Goal: Task Accomplishment & Management: Manage account settings

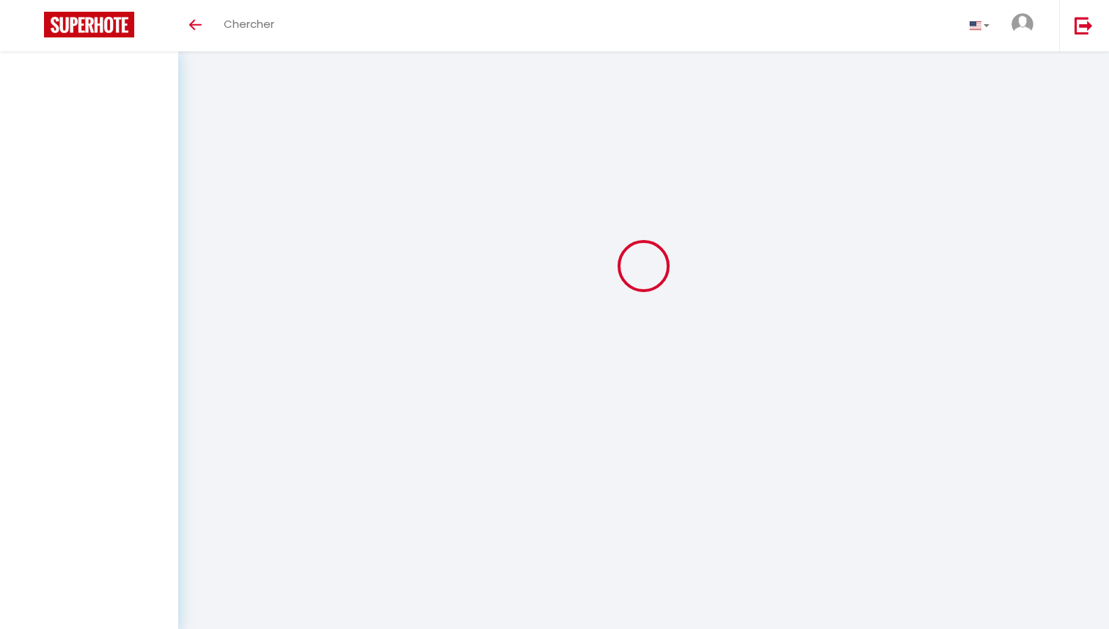
scroll to position [51, 0]
select select
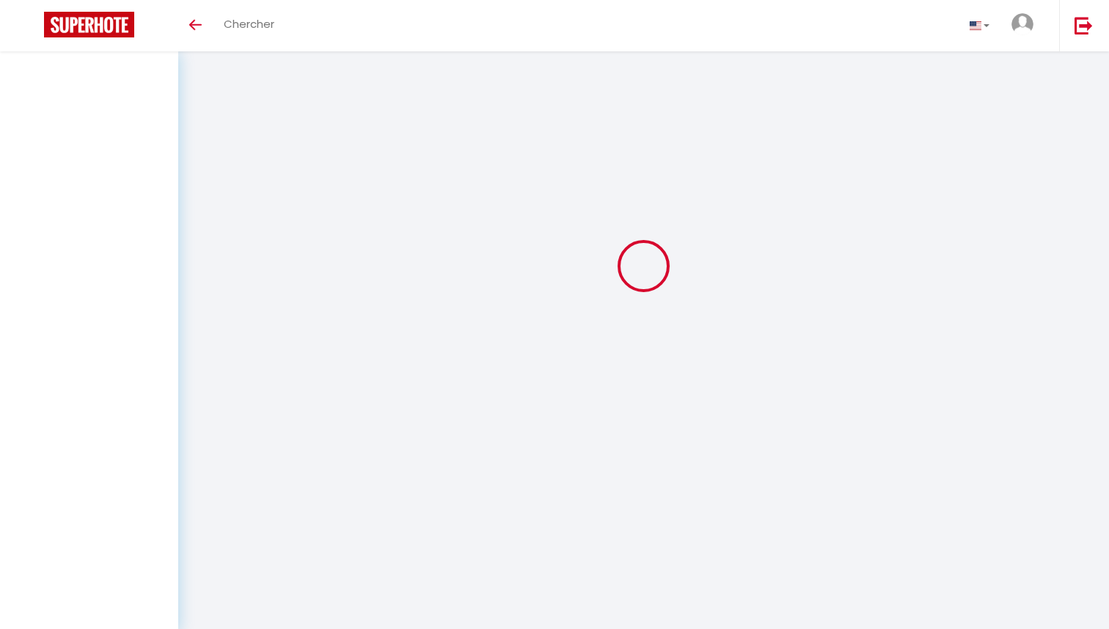
select select
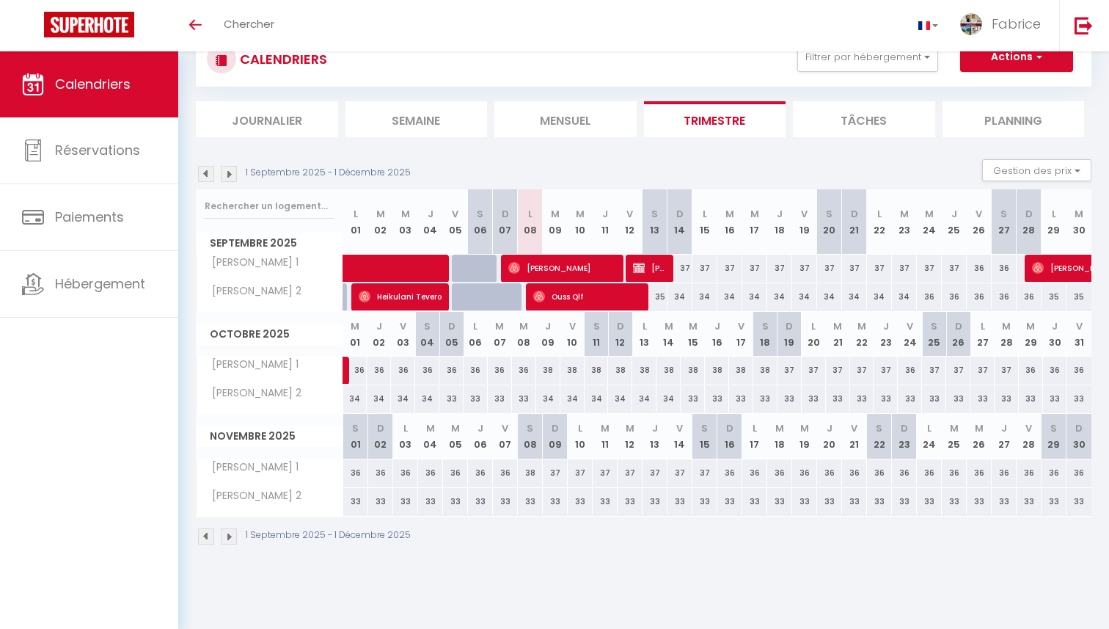
select select
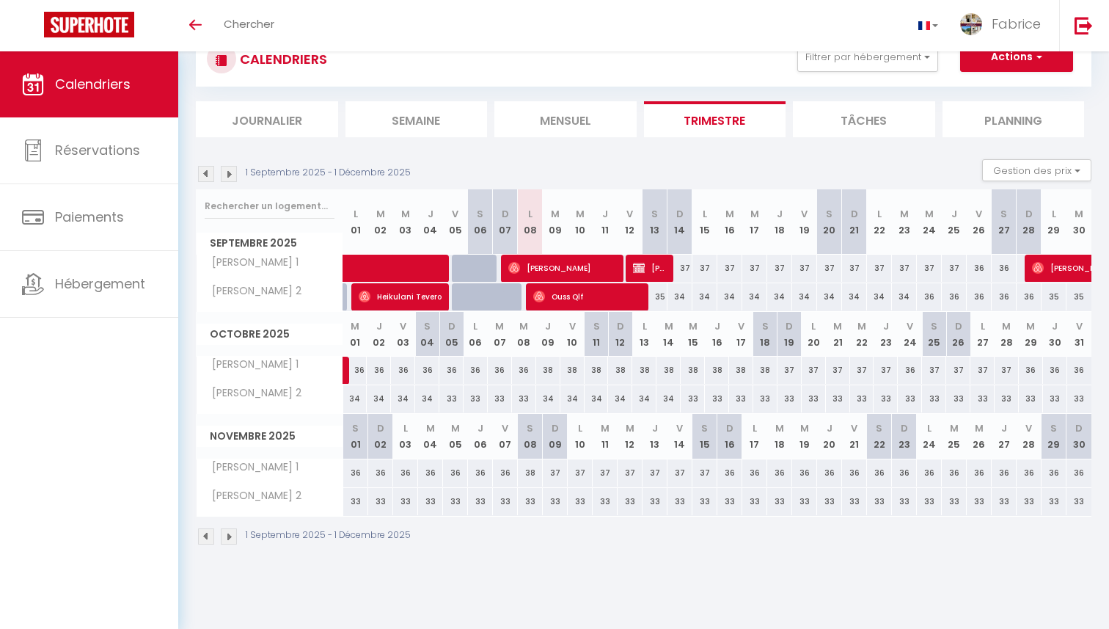
select select
click at [581, 269] on span "[PERSON_NAME]" at bounding box center [562, 268] width 108 height 28
select select "OK"
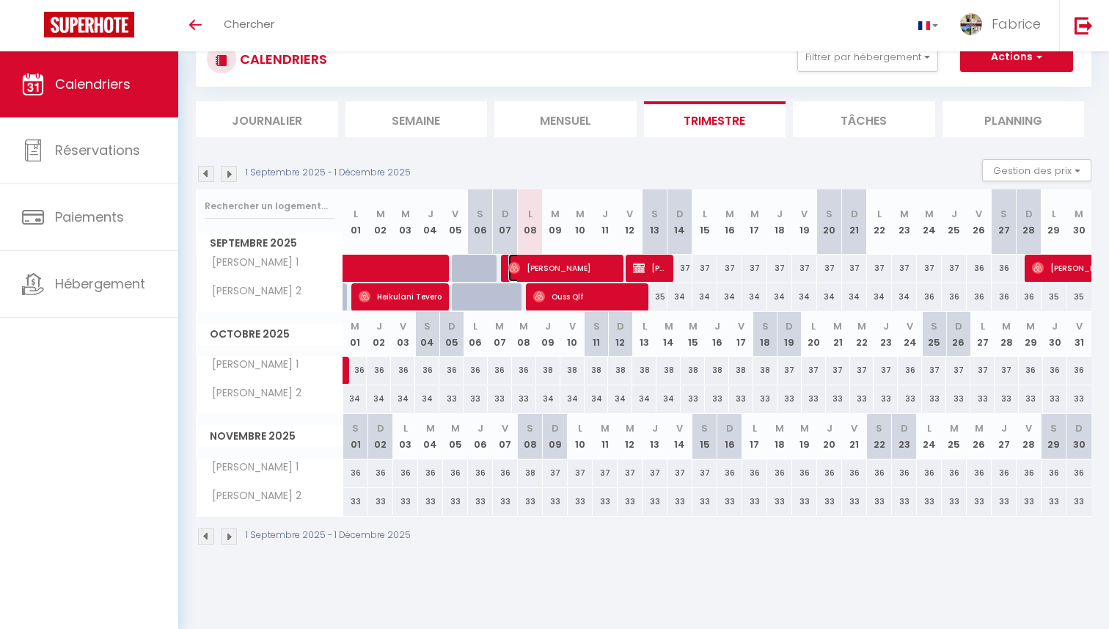
select select "OK"
select select "0"
select select "1"
select select
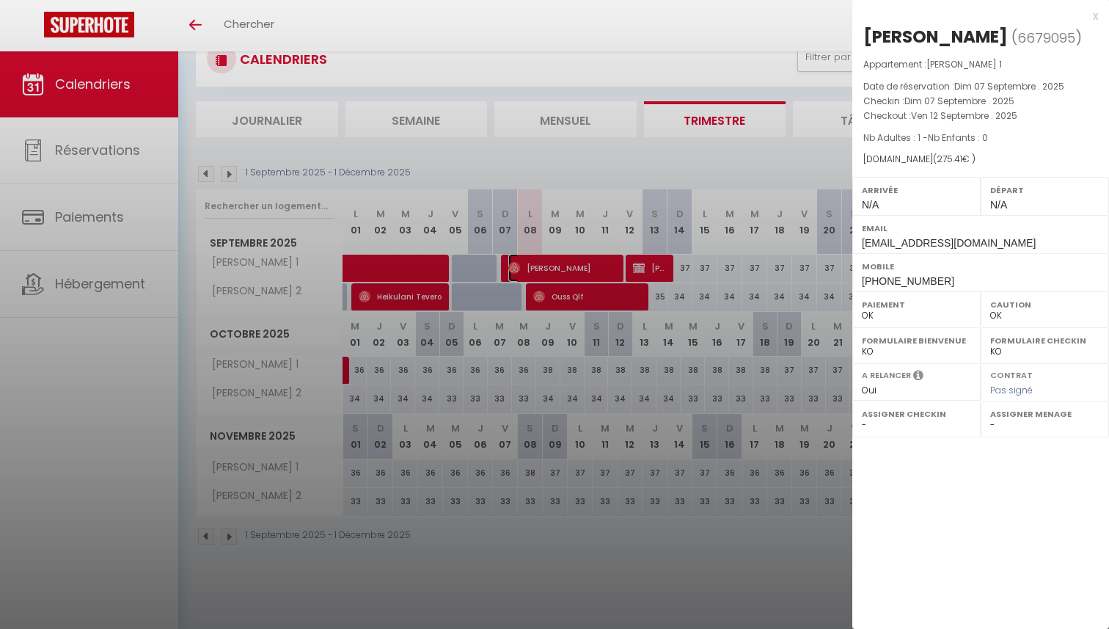
select select "52038"
click at [611, 302] on div at bounding box center [554, 314] width 1109 height 629
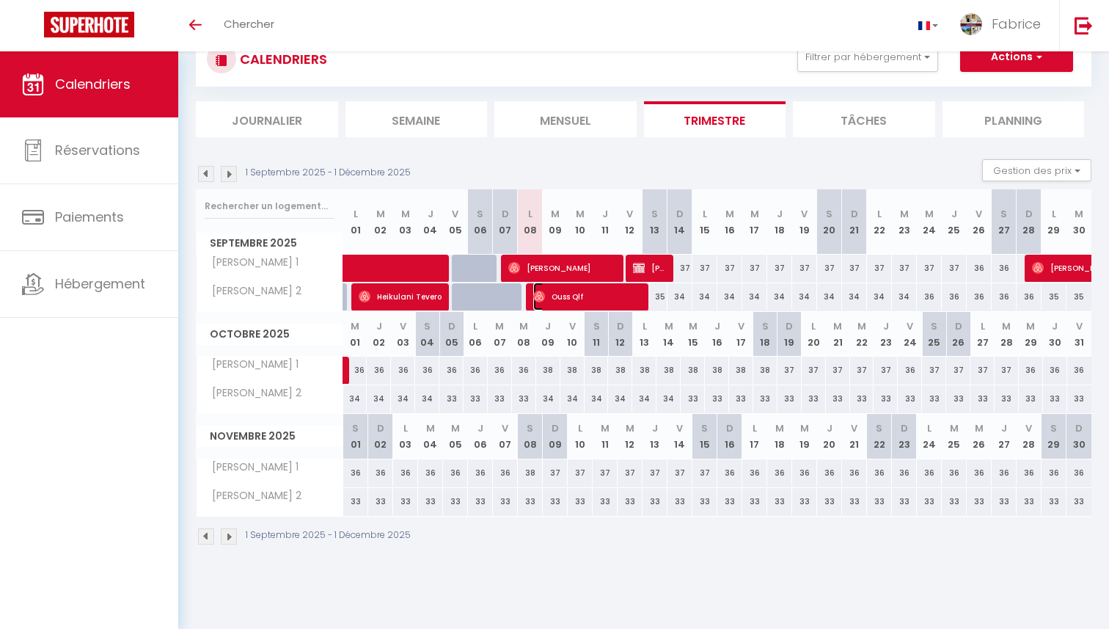
click at [611, 302] on span "Ouss Qlf" at bounding box center [587, 296] width 108 height 28
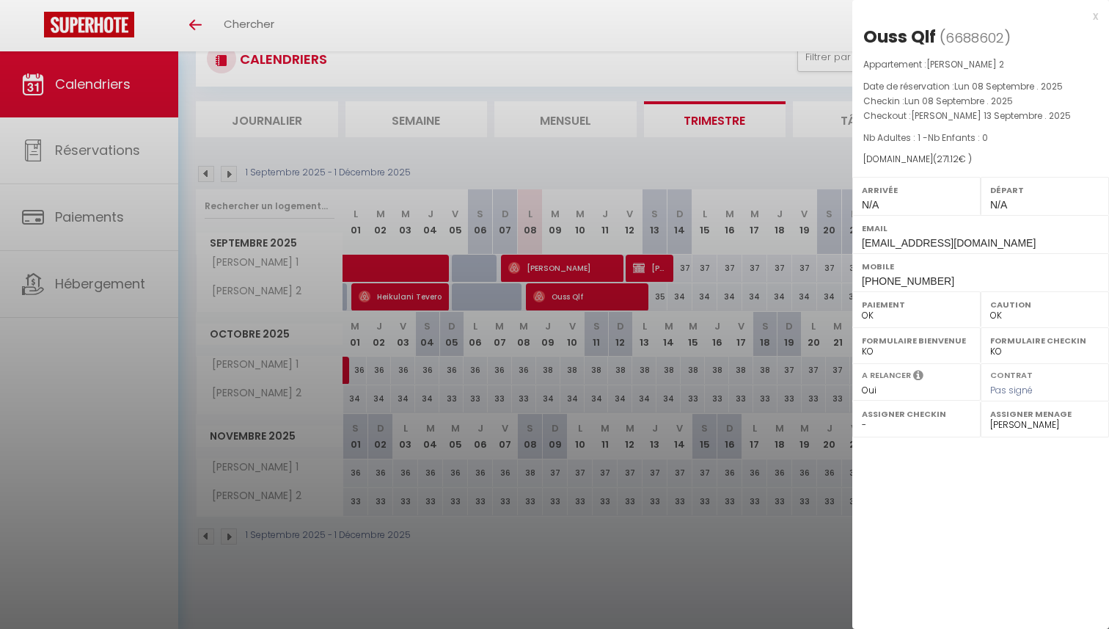
click at [1095, 15] on div "x" at bounding box center [975, 16] width 246 height 18
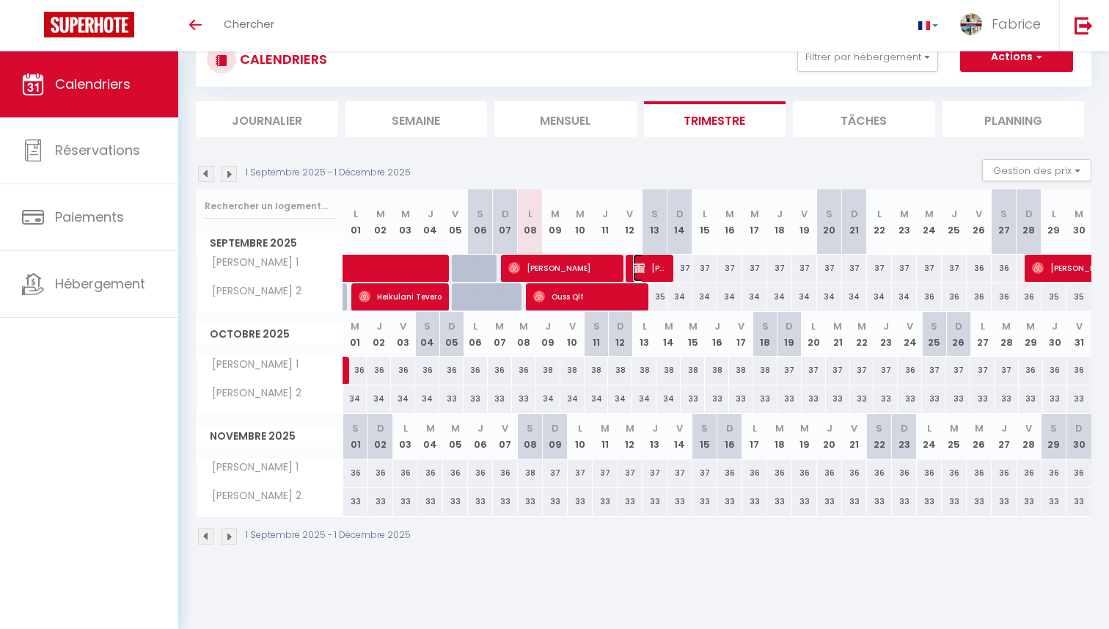
click at [649, 273] on span "[PERSON_NAME]" at bounding box center [649, 268] width 33 height 28
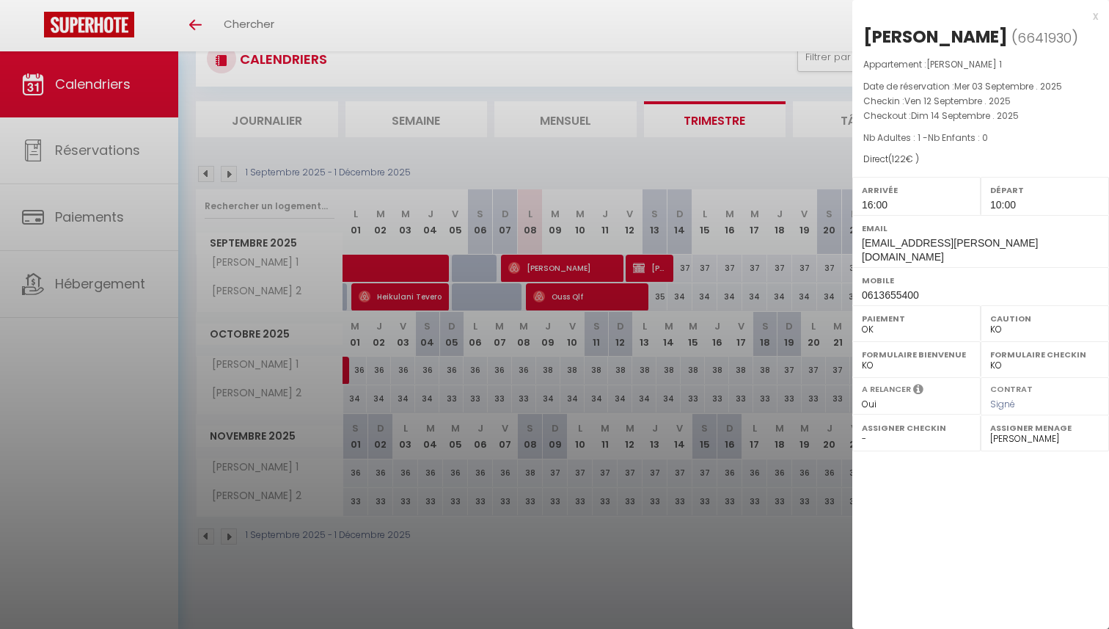
click at [1092, 17] on div "x" at bounding box center [975, 16] width 246 height 18
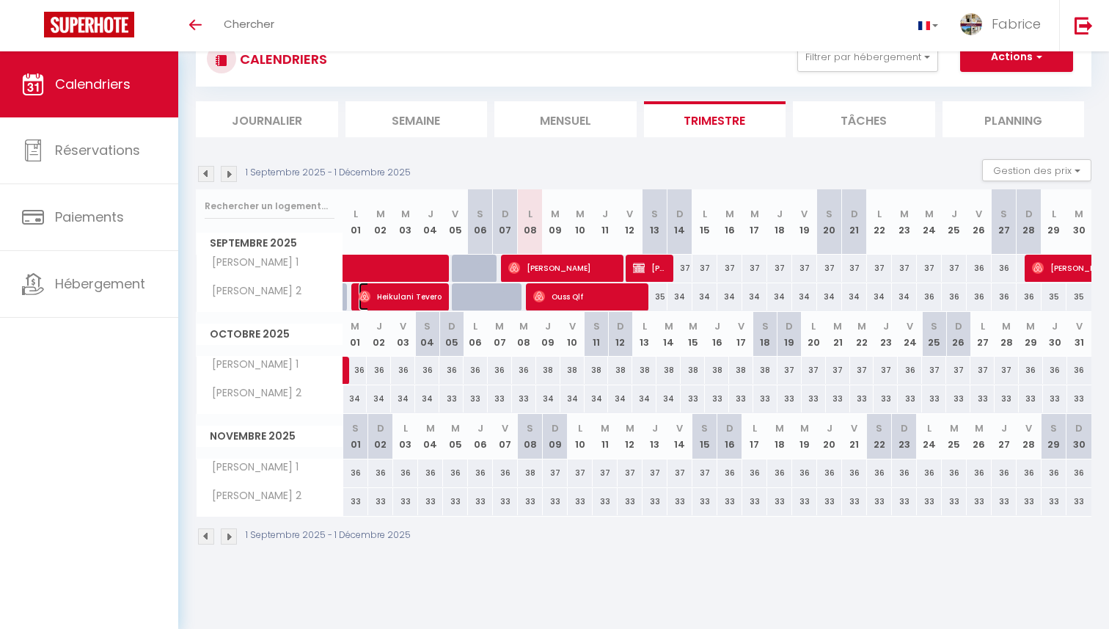
click at [415, 295] on span "Heikulani Tevero" at bounding box center [400, 296] width 83 height 28
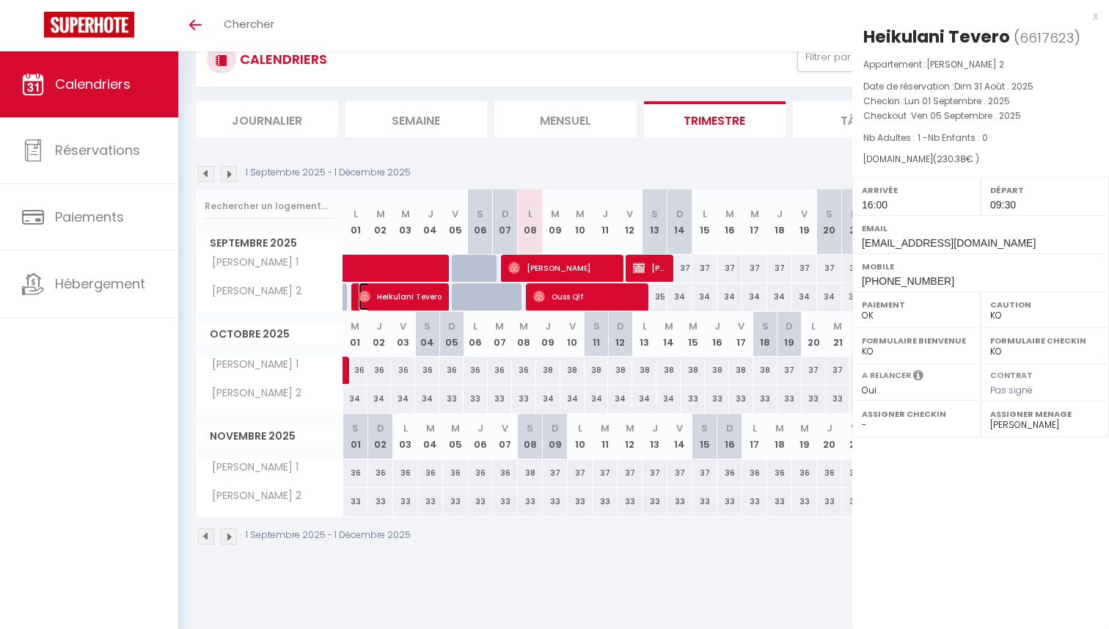
select select "OK"
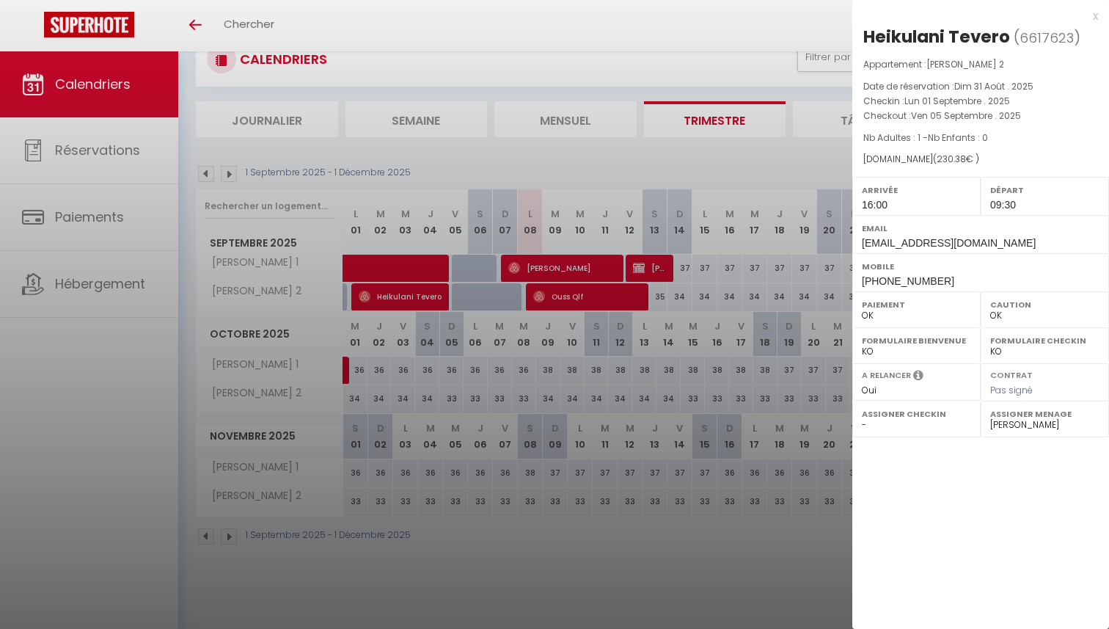
click at [1097, 18] on div "x" at bounding box center [975, 16] width 246 height 18
